Goal: Register for event/course

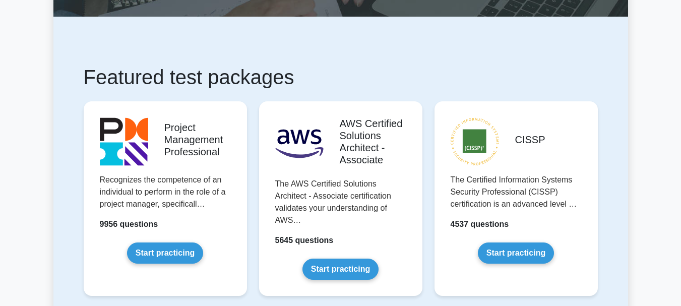
scroll to position [151, 0]
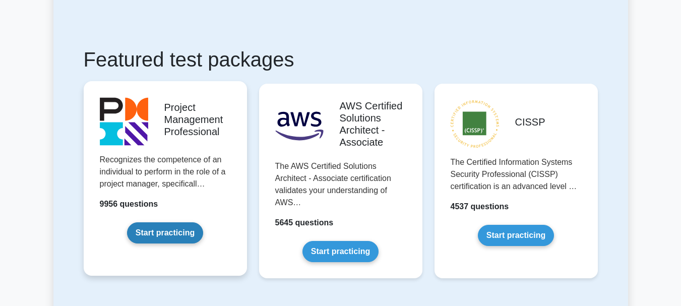
click at [165, 228] on link "Start practicing" at bounding box center [165, 232] width 76 height 21
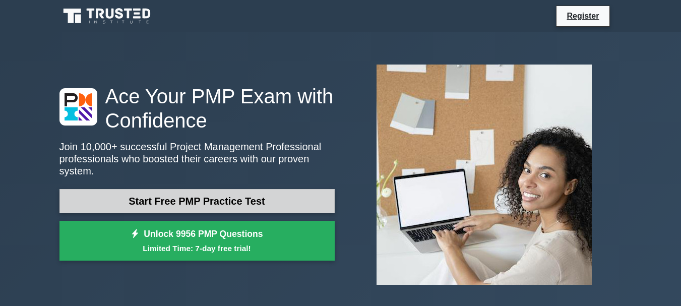
click at [189, 194] on link "Start Free PMP Practice Test" at bounding box center [197, 201] width 275 height 24
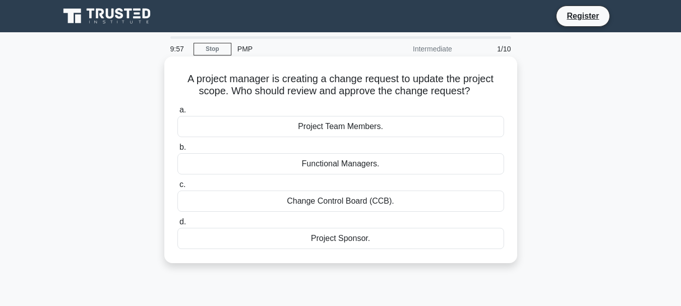
click at [320, 127] on div "Project Team Members." at bounding box center [341, 126] width 327 height 21
click at [178, 113] on input "a. Project Team Members." at bounding box center [178, 110] width 0 height 7
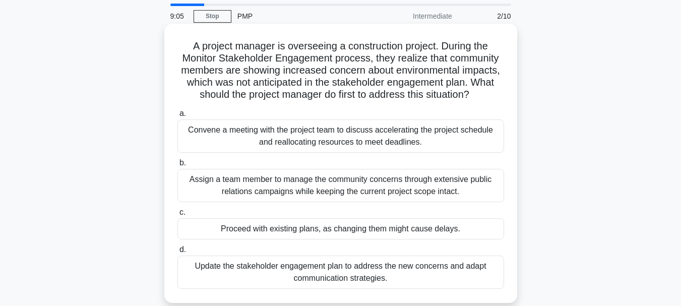
scroll to position [50, 0]
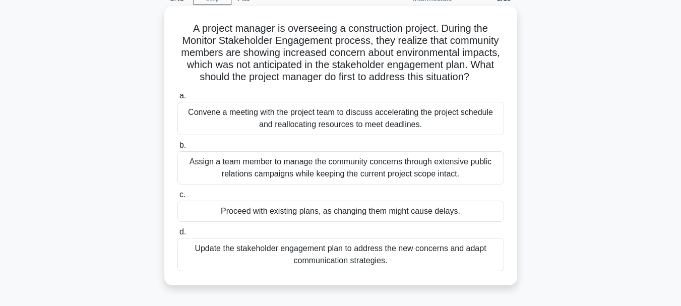
click at [204, 118] on div "Convene a meeting with the project team to discuss accelerating the project sch…" at bounding box center [341, 118] width 327 height 33
click at [178, 99] on input "a. Convene a meeting with the project team to discuss accelerating the project …" at bounding box center [178, 96] width 0 height 7
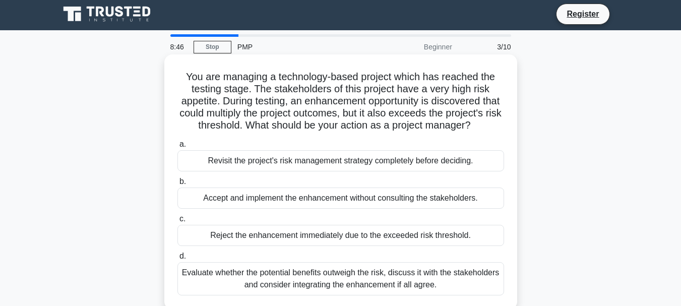
scroll to position [0, 0]
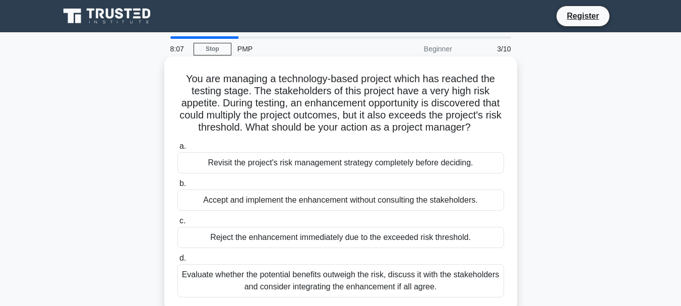
click at [218, 173] on div "Revisit the project's risk management strategy completely before deciding." at bounding box center [341, 162] width 327 height 21
click at [178, 150] on input "a. Revisit the project's risk management strategy completely before deciding." at bounding box center [178, 146] width 0 height 7
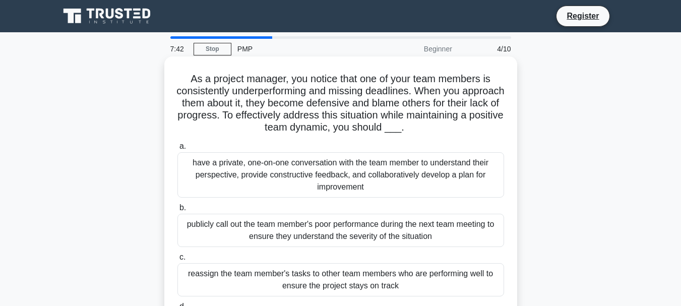
click at [354, 180] on div "have a private, one-on-one conversation with the team member to understand thei…" at bounding box center [341, 174] width 327 height 45
click at [178, 150] on input "a. have a private, one-on-one conversation with the team member to understand t…" at bounding box center [178, 146] width 0 height 7
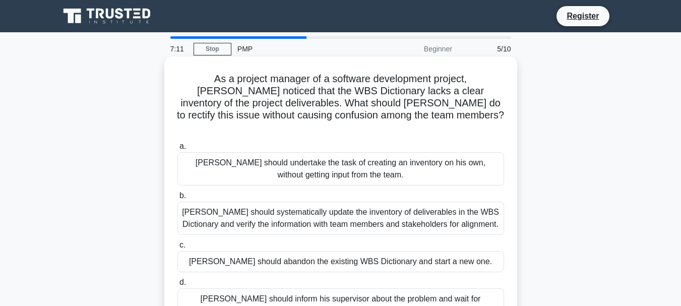
click at [289, 207] on div "David should systematically update the inventory of deliverables in the WBS Dic…" at bounding box center [341, 218] width 327 height 33
click at [178, 199] on input "b. David should systematically update the inventory of deliverables in the WBS …" at bounding box center [178, 196] width 0 height 7
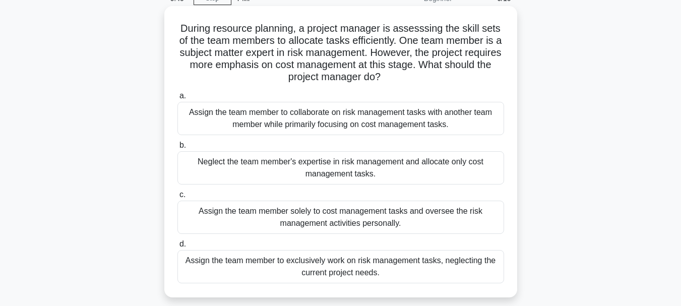
scroll to position [101, 0]
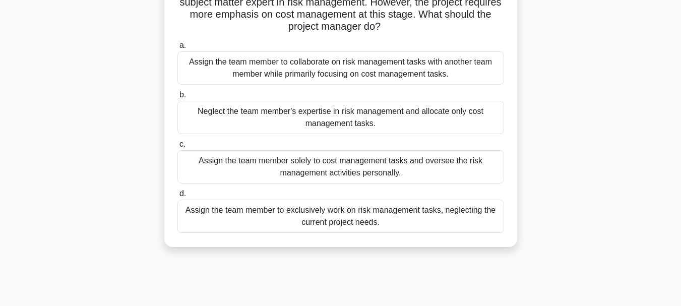
click at [301, 165] on div "Assign the team member solely to cost management tasks and oversee the risk man…" at bounding box center [341, 166] width 327 height 33
click at [178, 148] on input "c. Assign the team member solely to cost management tasks and oversee the risk …" at bounding box center [178, 144] width 0 height 7
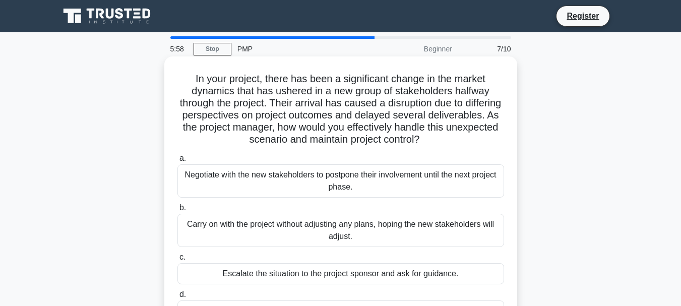
scroll to position [50, 0]
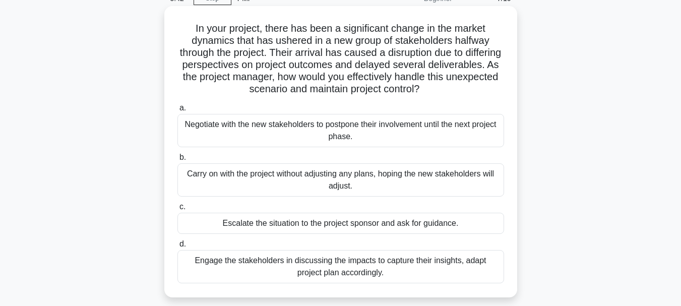
click at [366, 269] on div "Engage the stakeholders in discussing the impacts to capture their insights, ad…" at bounding box center [341, 266] width 327 height 33
click at [178, 248] on input "d. Engage the stakeholders in discussing the impacts to capture their insights,…" at bounding box center [178, 244] width 0 height 7
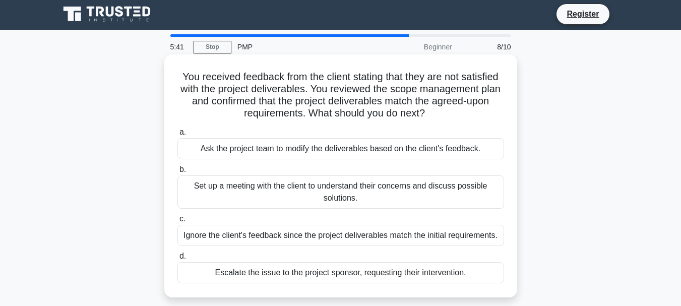
scroll to position [0, 0]
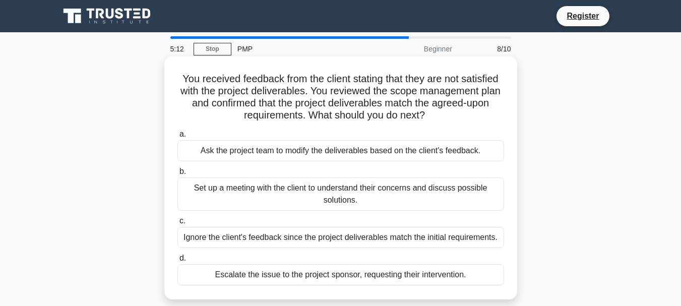
click at [305, 191] on div "Set up a meeting with the client to understand their concerns and discuss possi…" at bounding box center [341, 194] width 327 height 33
click at [178, 175] on input "b. Set up a meeting with the client to understand their concerns and discuss po…" at bounding box center [178, 171] width 0 height 7
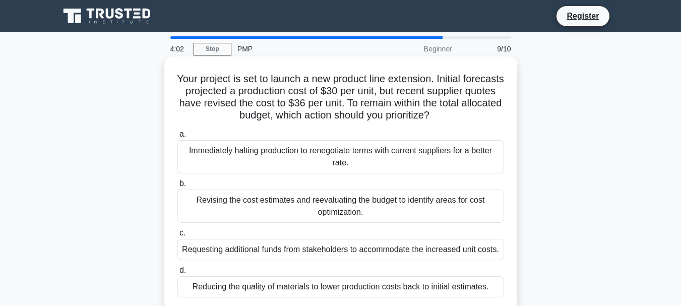
click at [282, 201] on div "Revising the cost estimates and reevaluating the budget to identify areas for c…" at bounding box center [341, 206] width 327 height 33
click at [178, 187] on input "b. Revising the cost estimates and reevaluating the budget to identify areas fo…" at bounding box center [178, 184] width 0 height 7
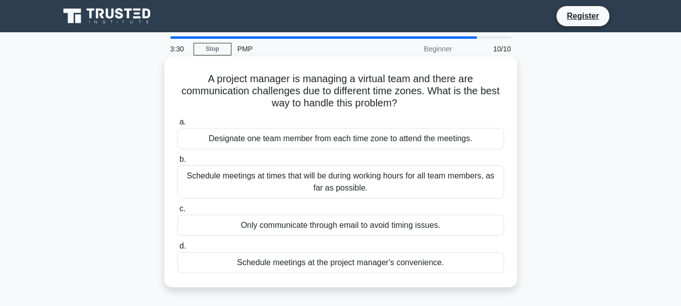
click at [299, 178] on div "Schedule meetings at times that will be during working hours for all team membe…" at bounding box center [341, 181] width 327 height 33
click at [178, 163] on input "b. Schedule meetings at times that will be during working hours for all team me…" at bounding box center [178, 159] width 0 height 7
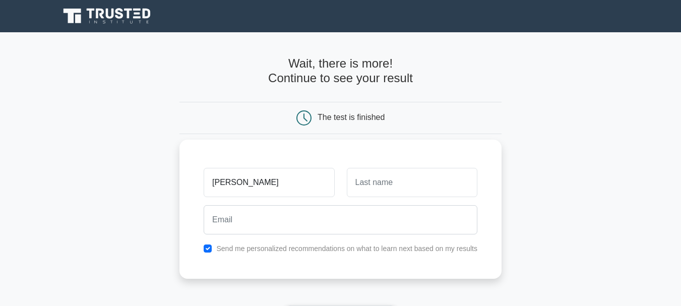
type input "Srinivasan"
click at [395, 180] on input "text" at bounding box center [412, 182] width 131 height 29
type input "Panchatcharam"
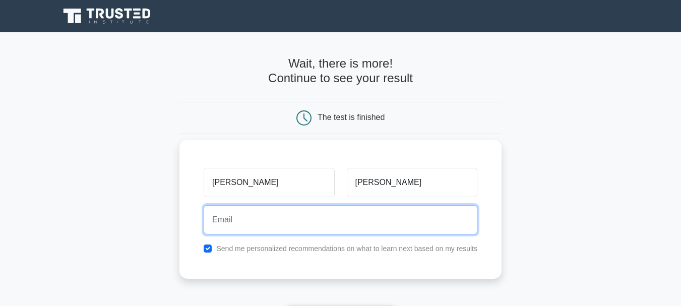
click at [325, 218] on input "email" at bounding box center [341, 219] width 274 height 29
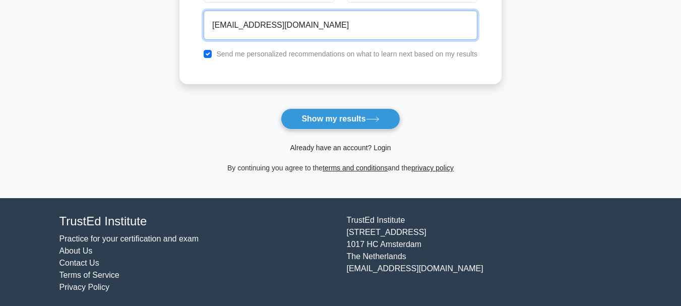
scroll to position [201, 0]
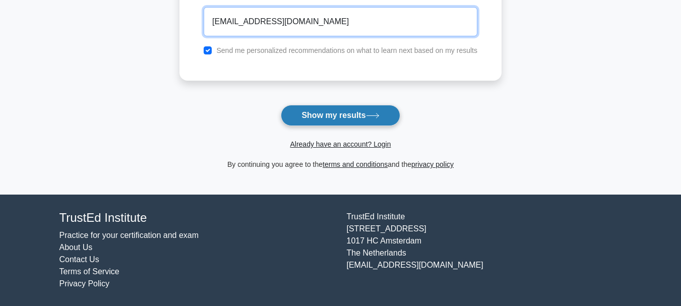
type input "seni78harsheni@gmail.com"
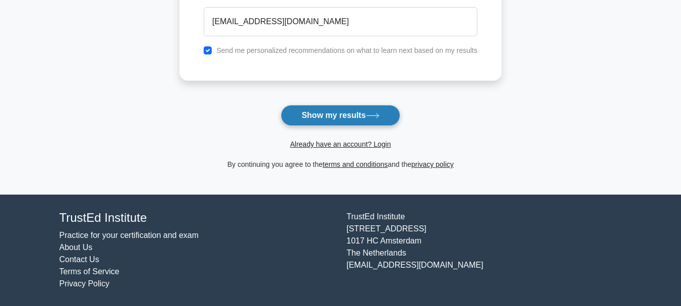
click at [331, 114] on button "Show my results" at bounding box center [340, 115] width 119 height 21
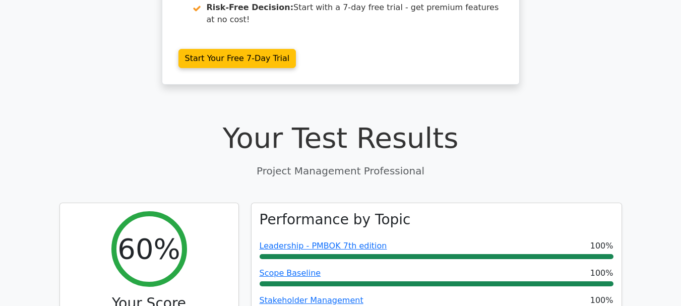
scroll to position [202, 0]
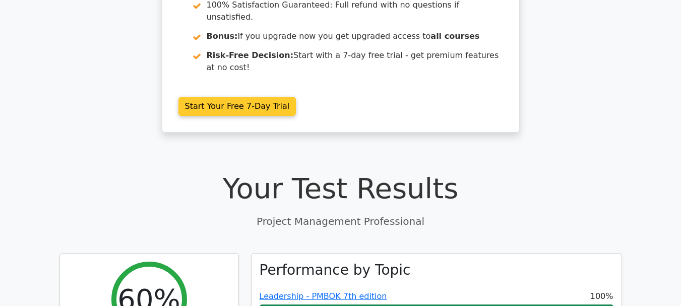
click at [220, 97] on link "Start Your Free 7-Day Trial" at bounding box center [238, 106] width 118 height 19
